Goal: Task Accomplishment & Management: Use online tool/utility

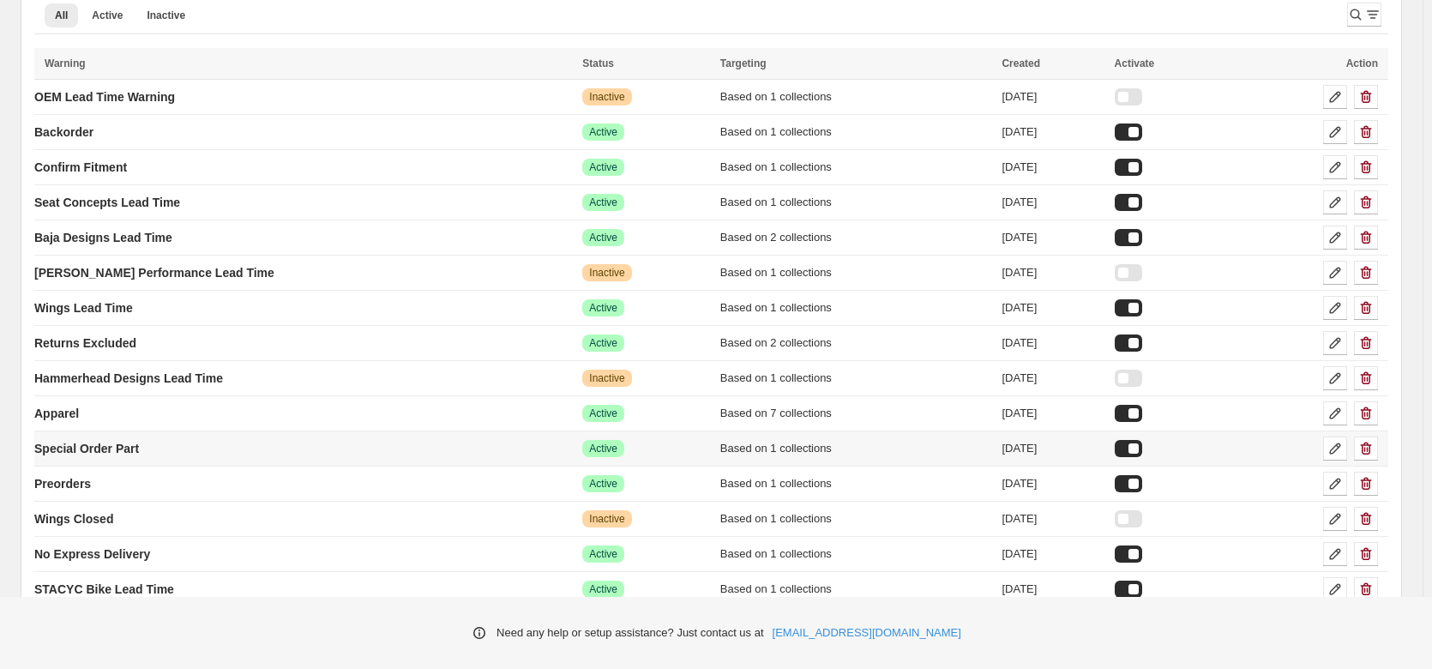
scroll to position [86, 0]
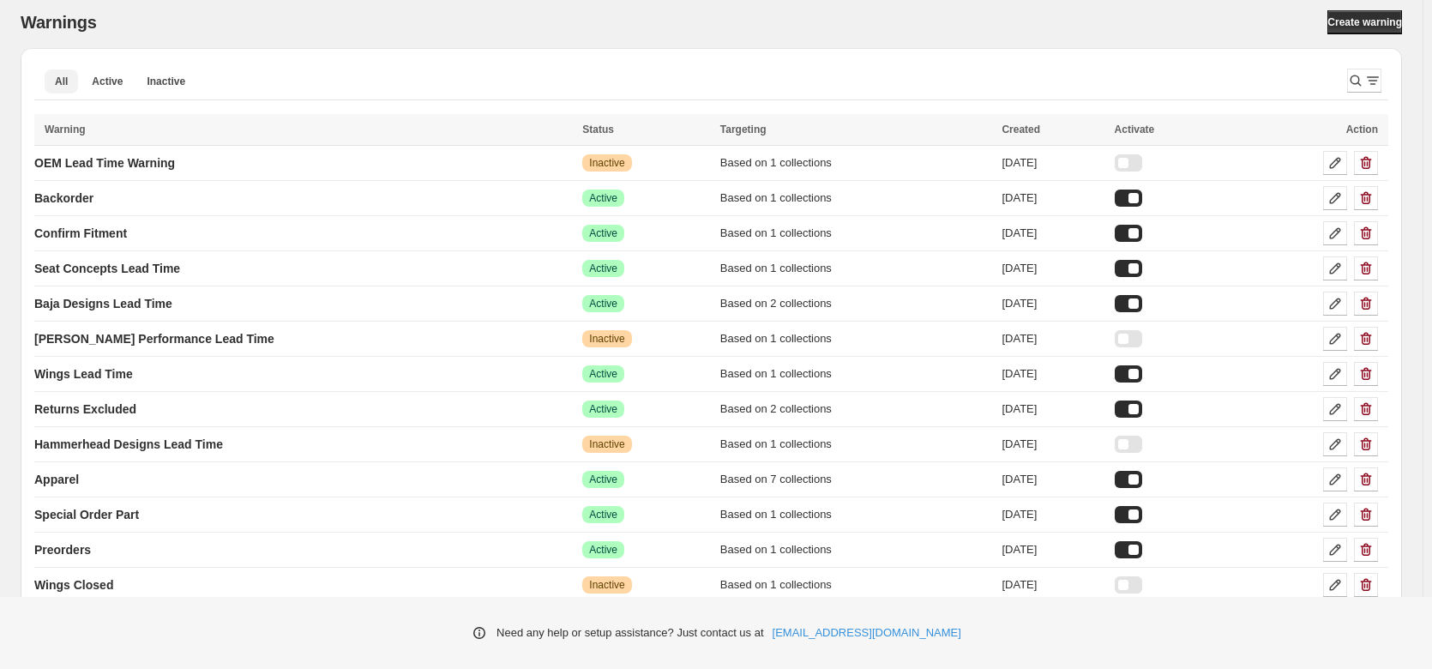
drag, startPoint x: 114, startPoint y: 84, endPoint x: 304, endPoint y: 105, distance: 191.5
click at [114, 84] on span "Active" at bounding box center [107, 82] width 31 height 14
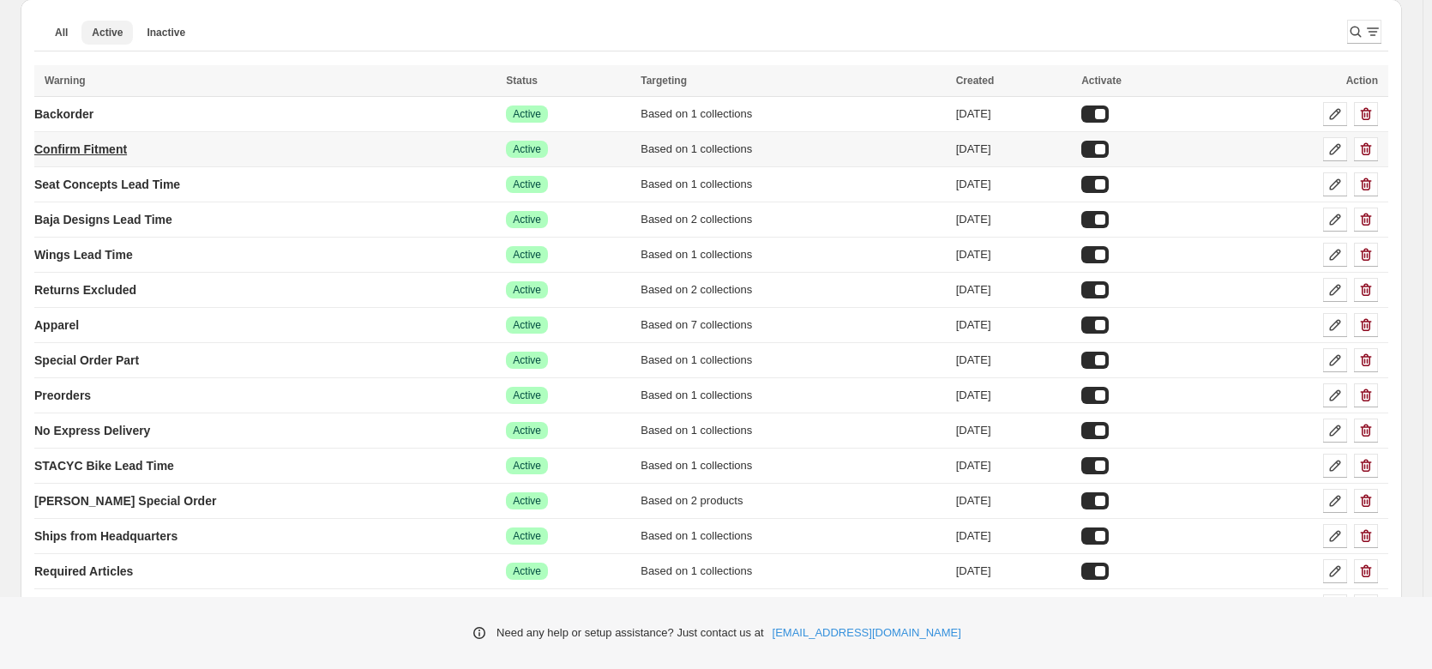
scroll to position [172, 0]
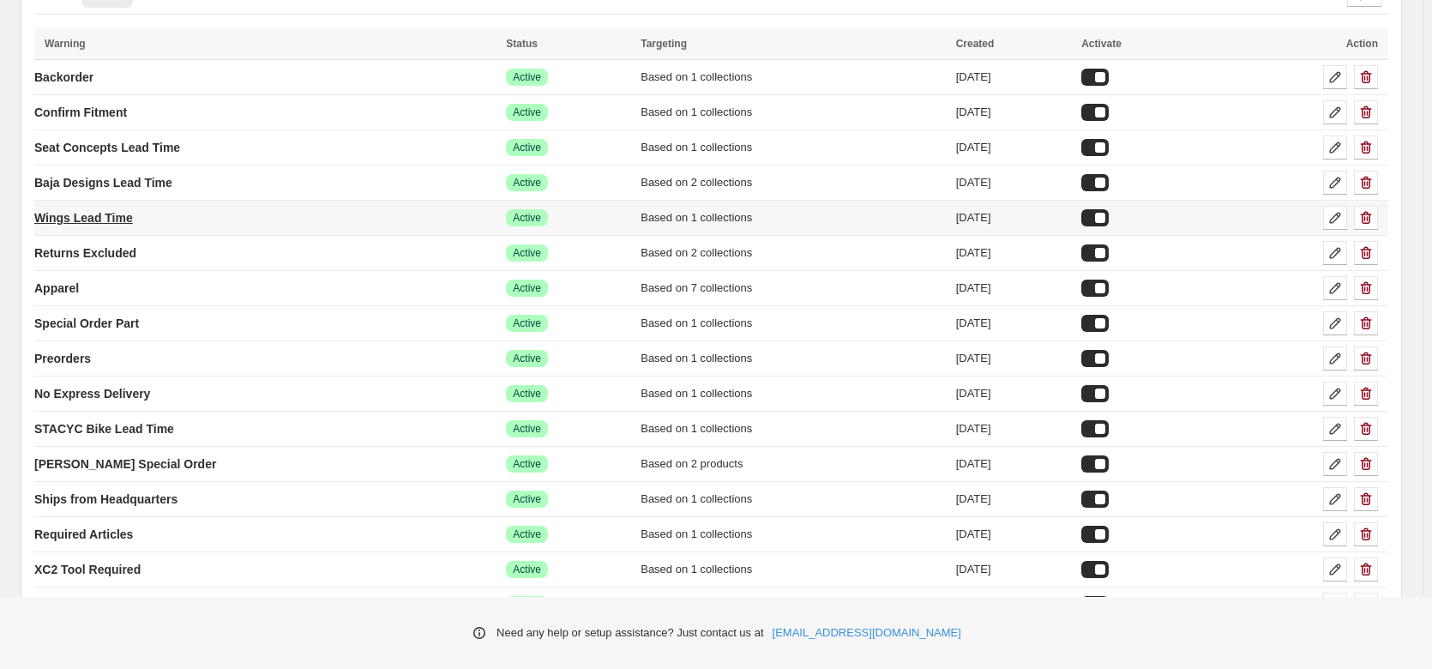
click at [67, 217] on p "Wings Lead Time" at bounding box center [83, 217] width 99 height 17
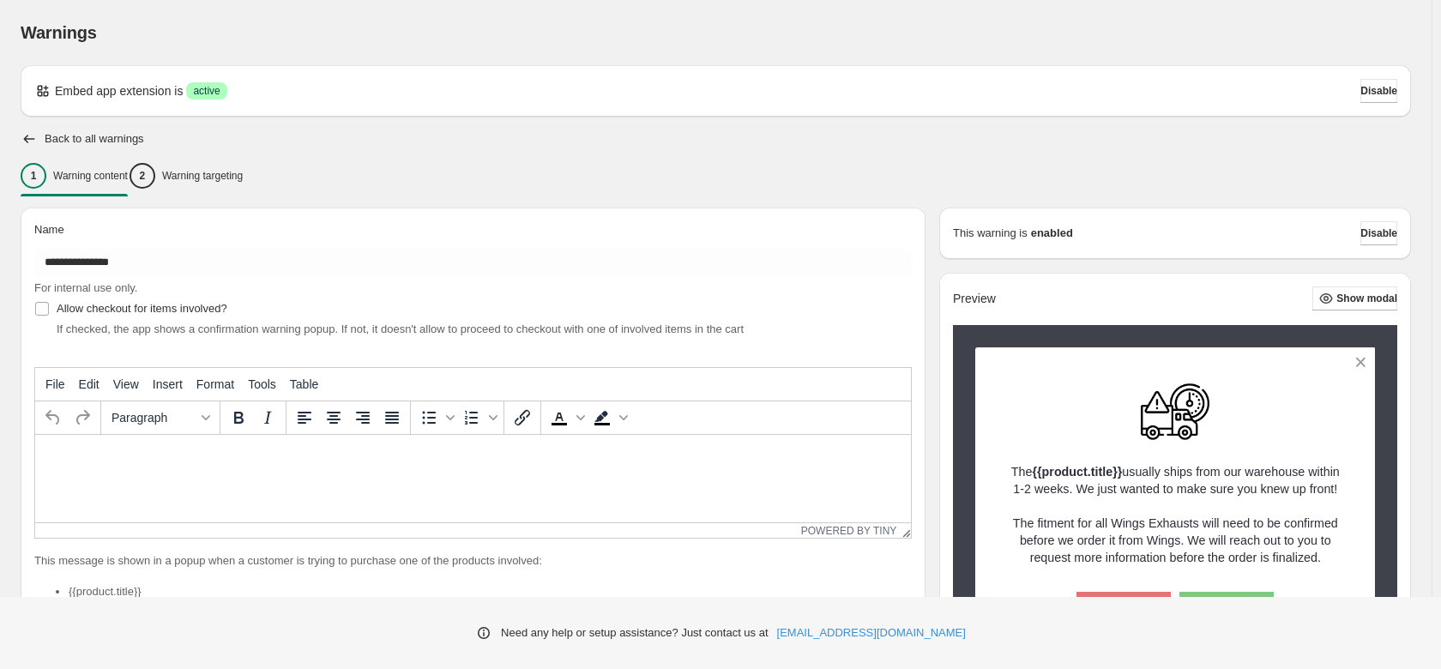
type input "**********"
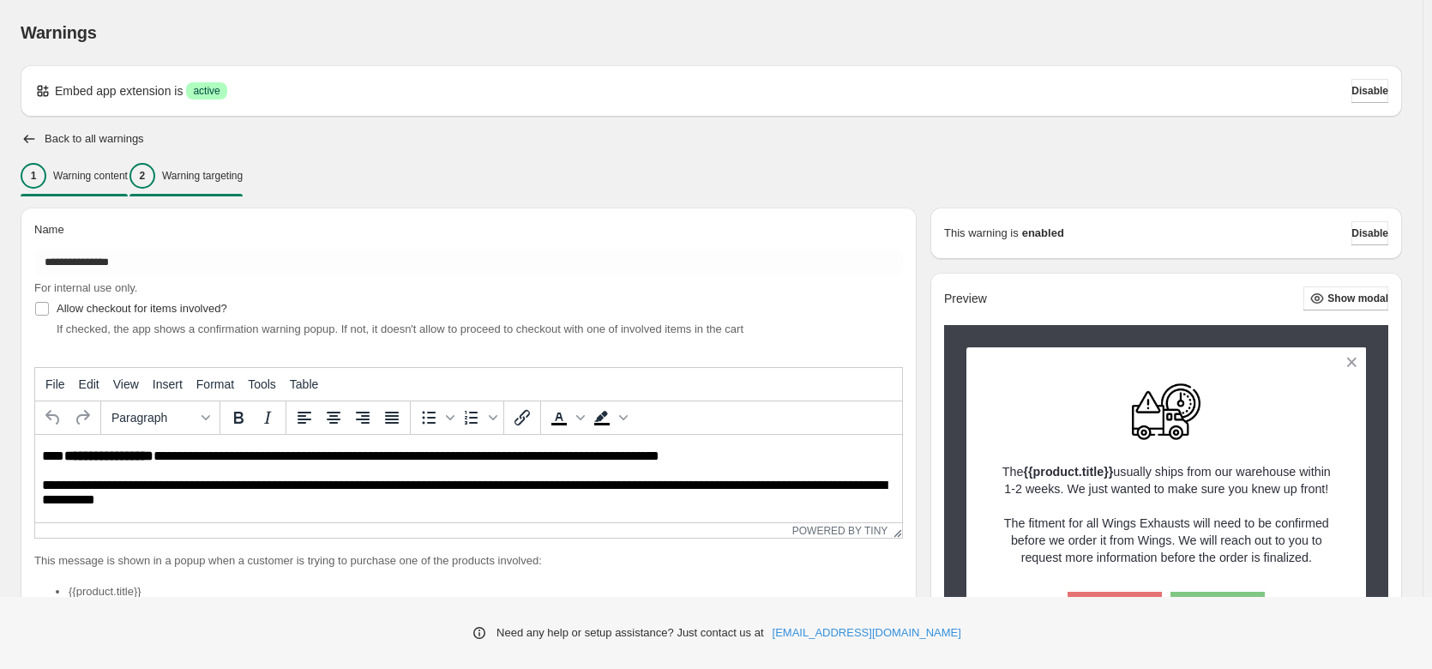
click at [243, 178] on p "Warning targeting" at bounding box center [202, 176] width 81 height 14
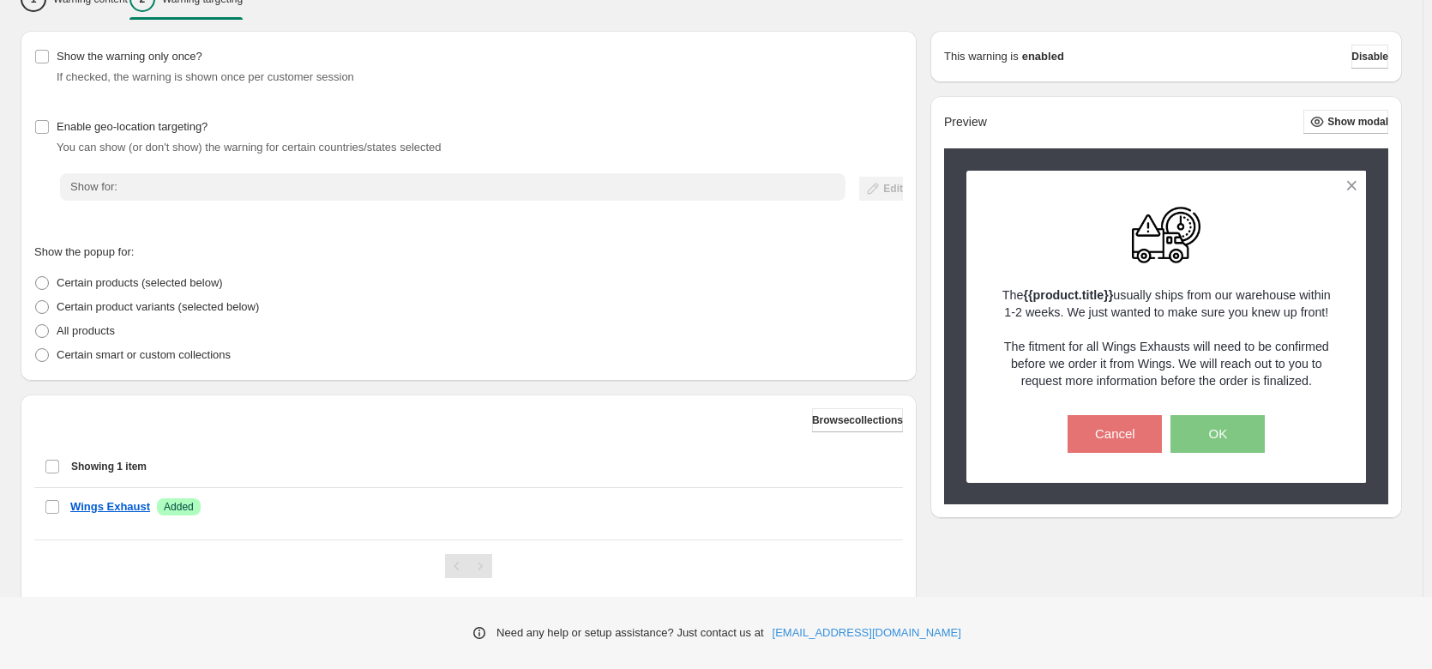
scroll to position [225, 0]
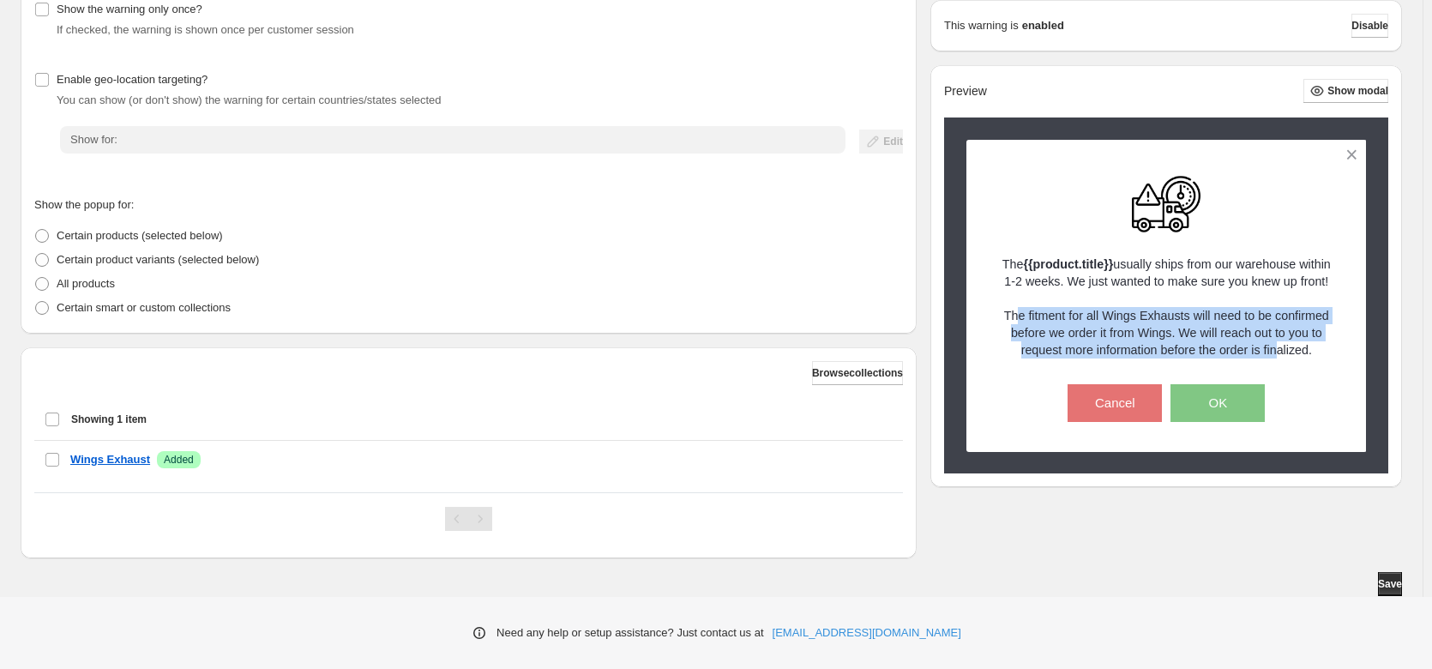
drag, startPoint x: 1023, startPoint y: 316, endPoint x: 1287, endPoint y: 346, distance: 265.0
click at [1287, 346] on p "The {{product.title}} usually ships from our warehouse within 1-2 weeks. We jus…" at bounding box center [1167, 307] width 340 height 103
click at [1164, 332] on p "The {{product.title}} usually ships from our warehouse within 1-2 weeks. We jus…" at bounding box center [1167, 307] width 340 height 103
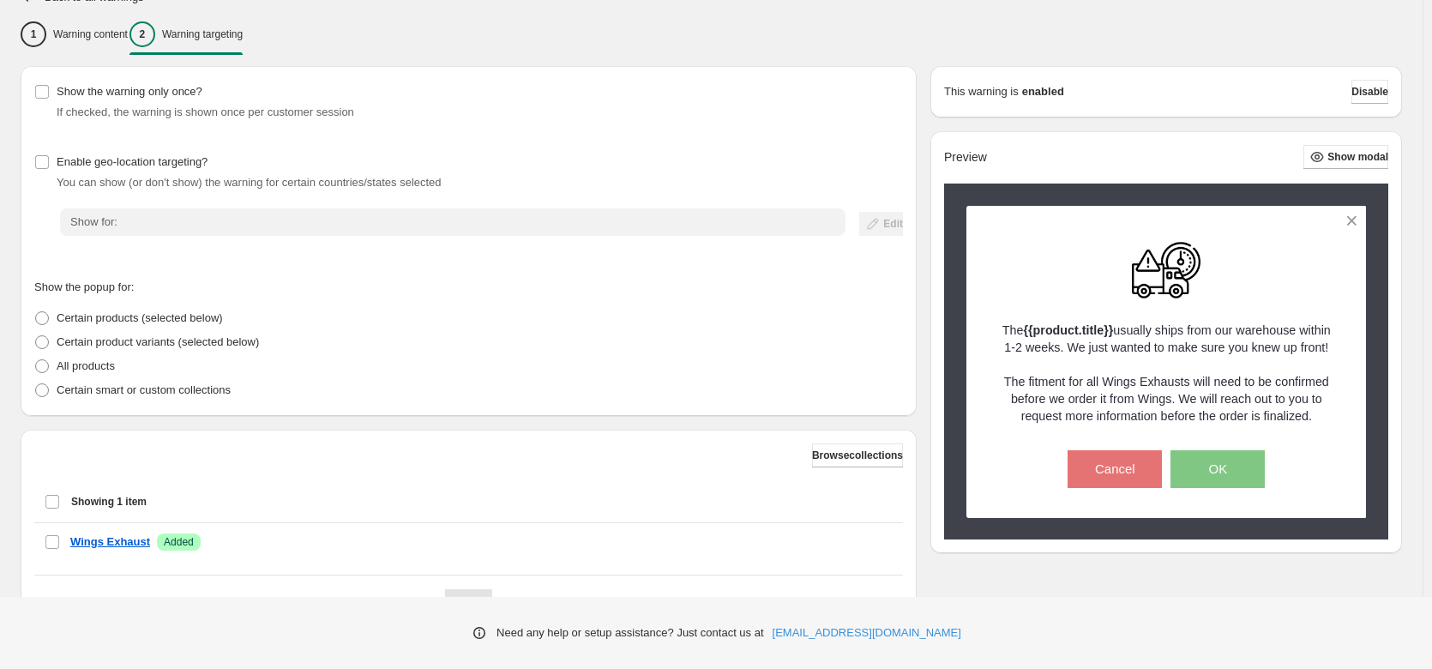
scroll to position [0, 0]
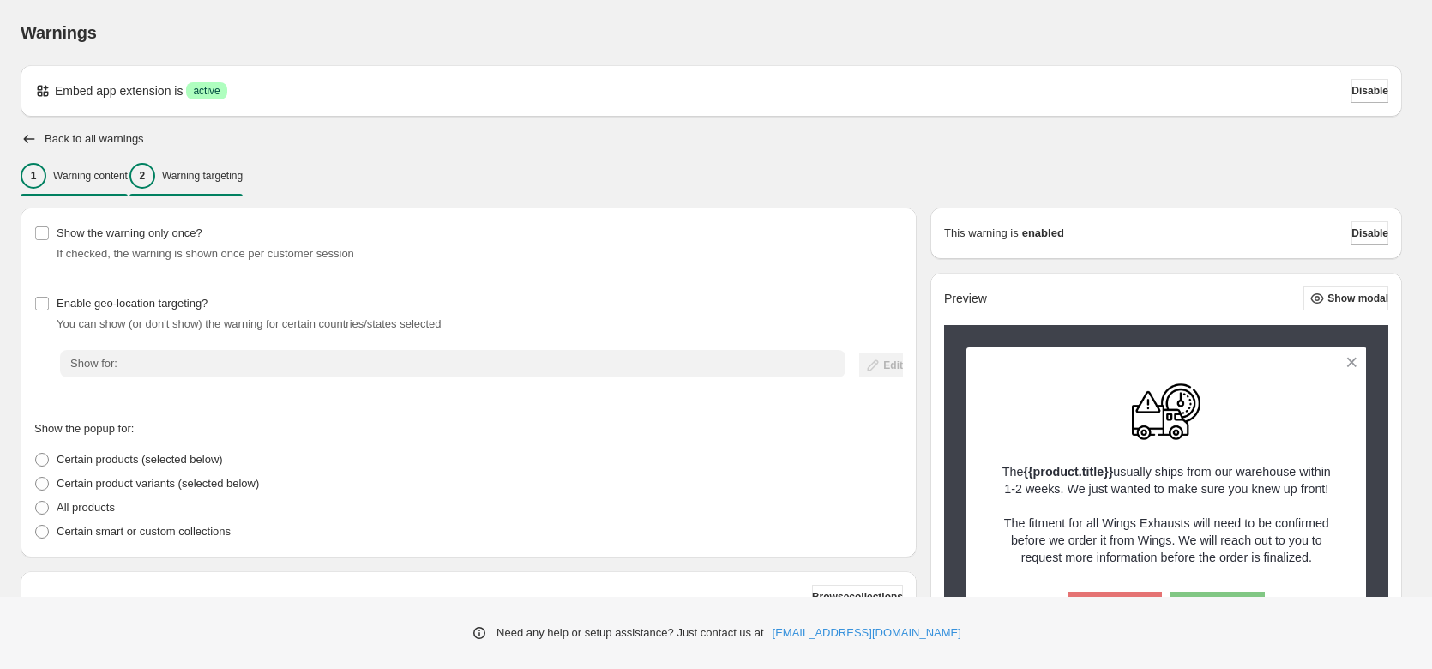
click at [75, 170] on p "Warning content" at bounding box center [90, 176] width 75 height 14
